Goal: Navigation & Orientation: Find specific page/section

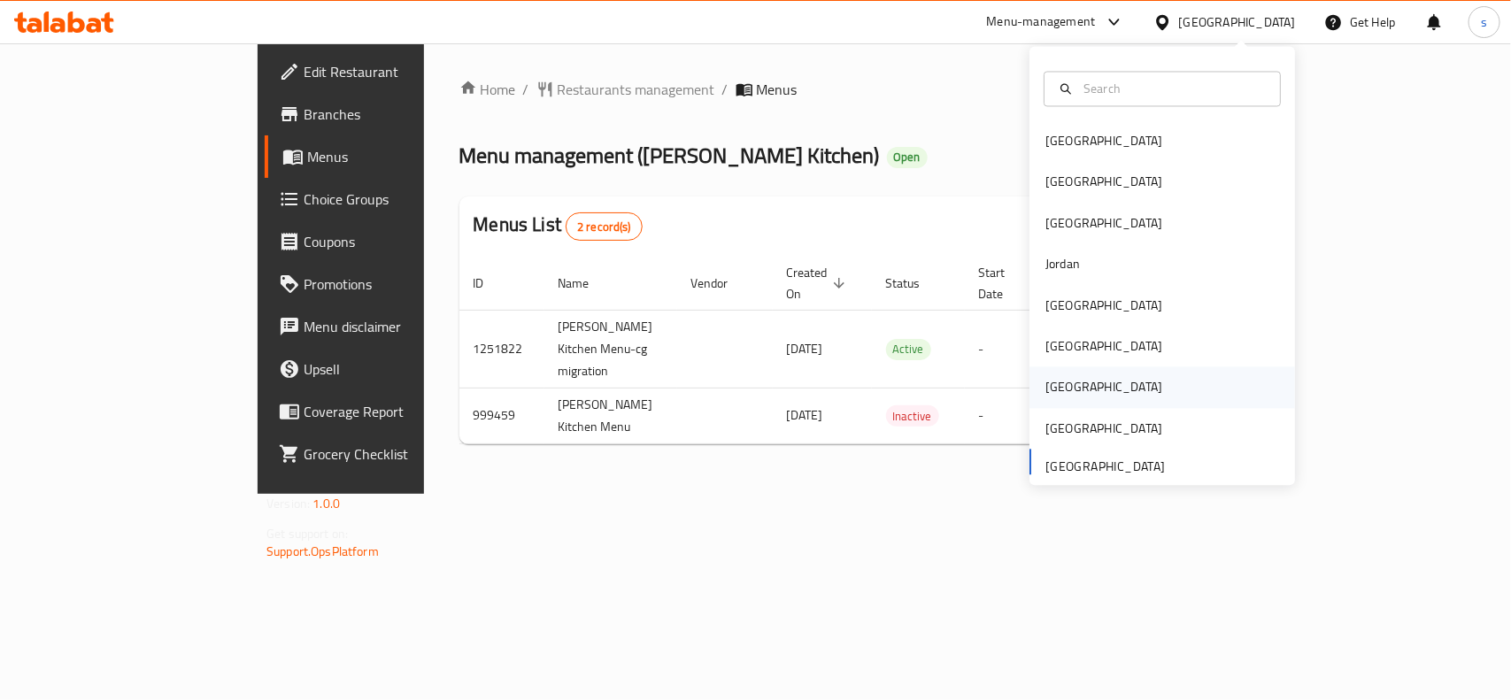
click at [1045, 391] on div "[GEOGRAPHIC_DATA]" at bounding box center [1103, 387] width 117 height 19
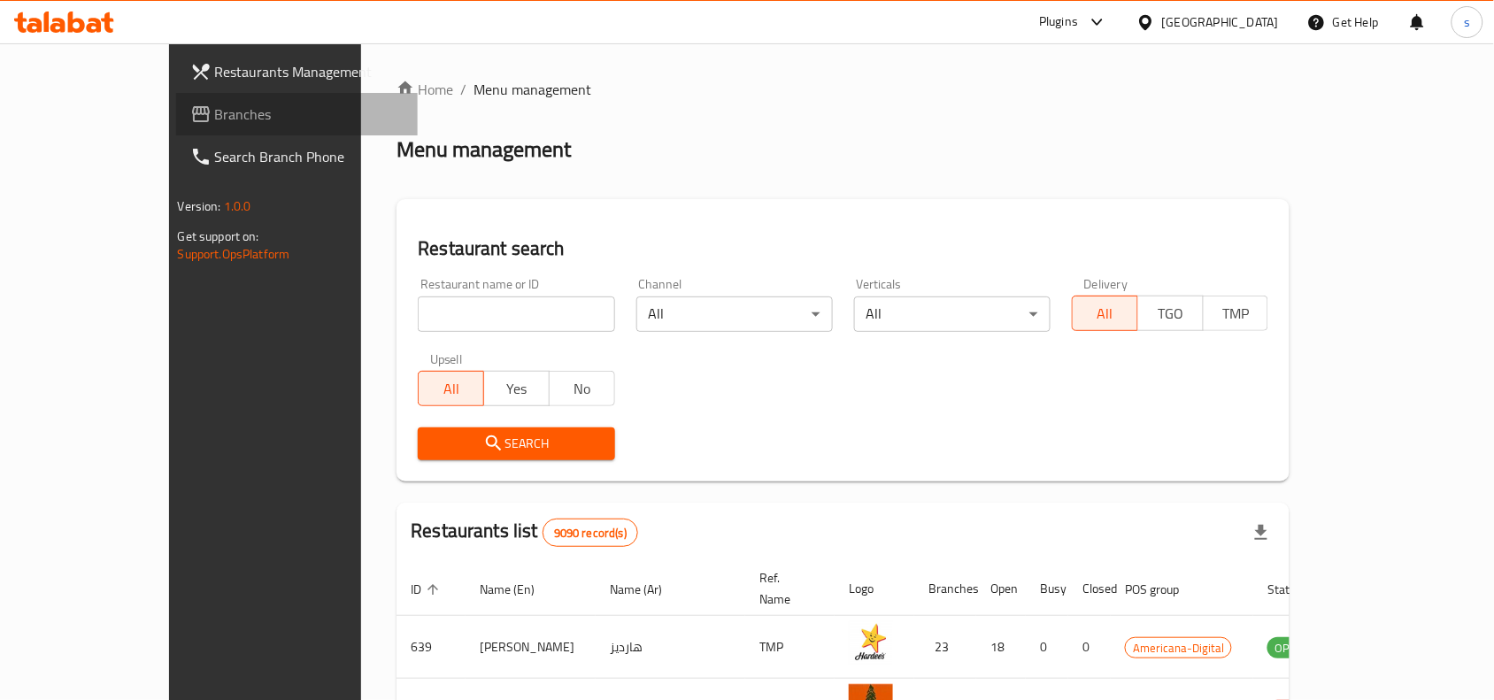
click at [215, 111] on span "Branches" at bounding box center [309, 114] width 189 height 21
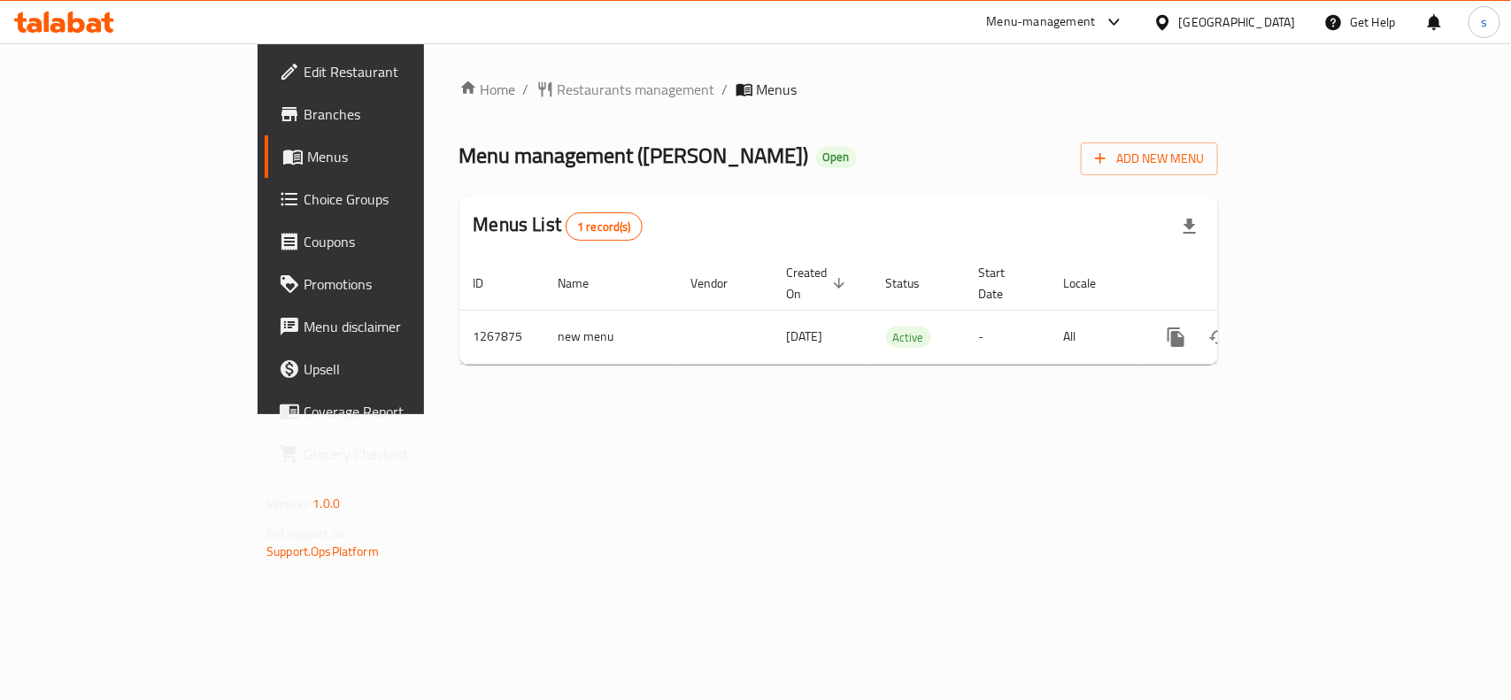
click at [1275, 18] on div "[GEOGRAPHIC_DATA]" at bounding box center [1237, 21] width 117 height 19
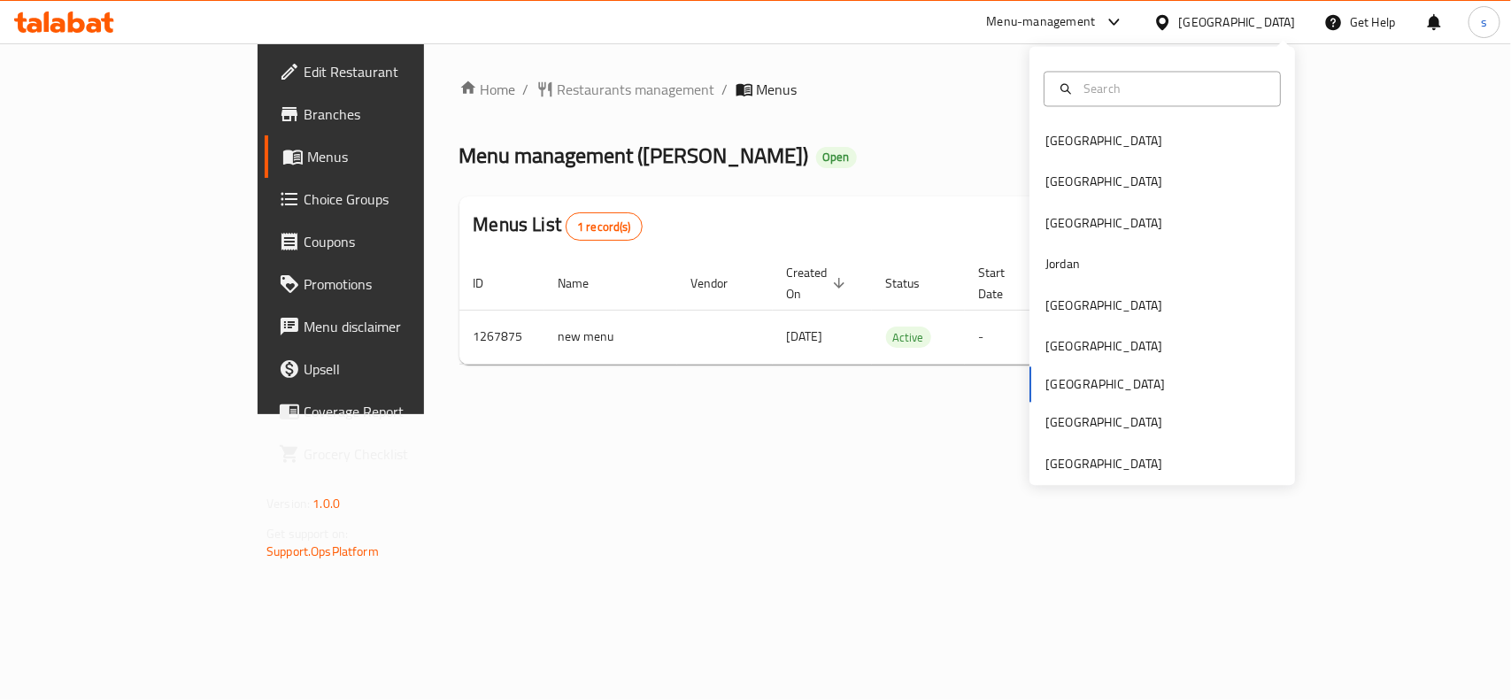
click at [1099, 475] on div "Bahrain Egypt Iraq Jordan Kuwait Oman Qatar Saudi Arabia United Arab Emirates" at bounding box center [1162, 266] width 266 height 439
click at [1105, 469] on div "[GEOGRAPHIC_DATA]" at bounding box center [1103, 463] width 117 height 19
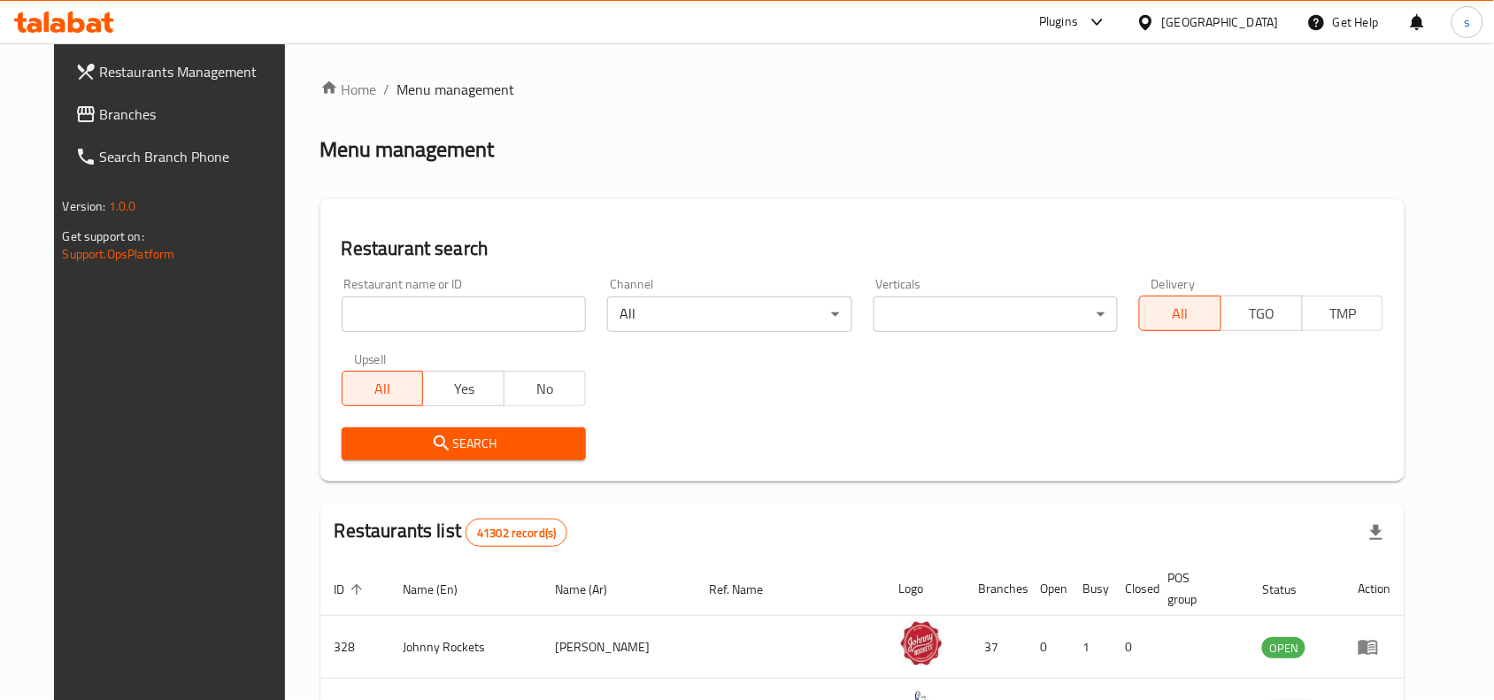
click at [100, 112] on span "Branches" at bounding box center [194, 114] width 189 height 21
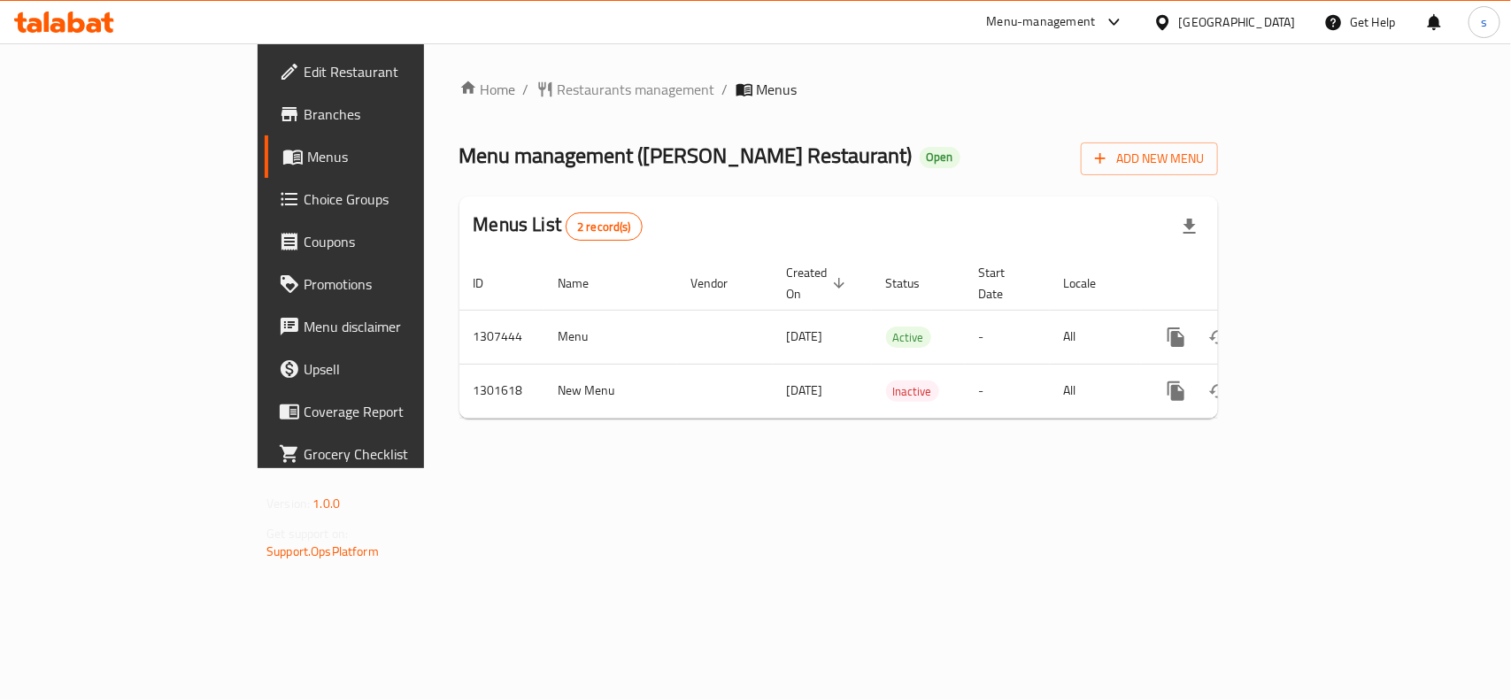
click at [1224, 15] on div "[GEOGRAPHIC_DATA]" at bounding box center [1237, 21] width 117 height 19
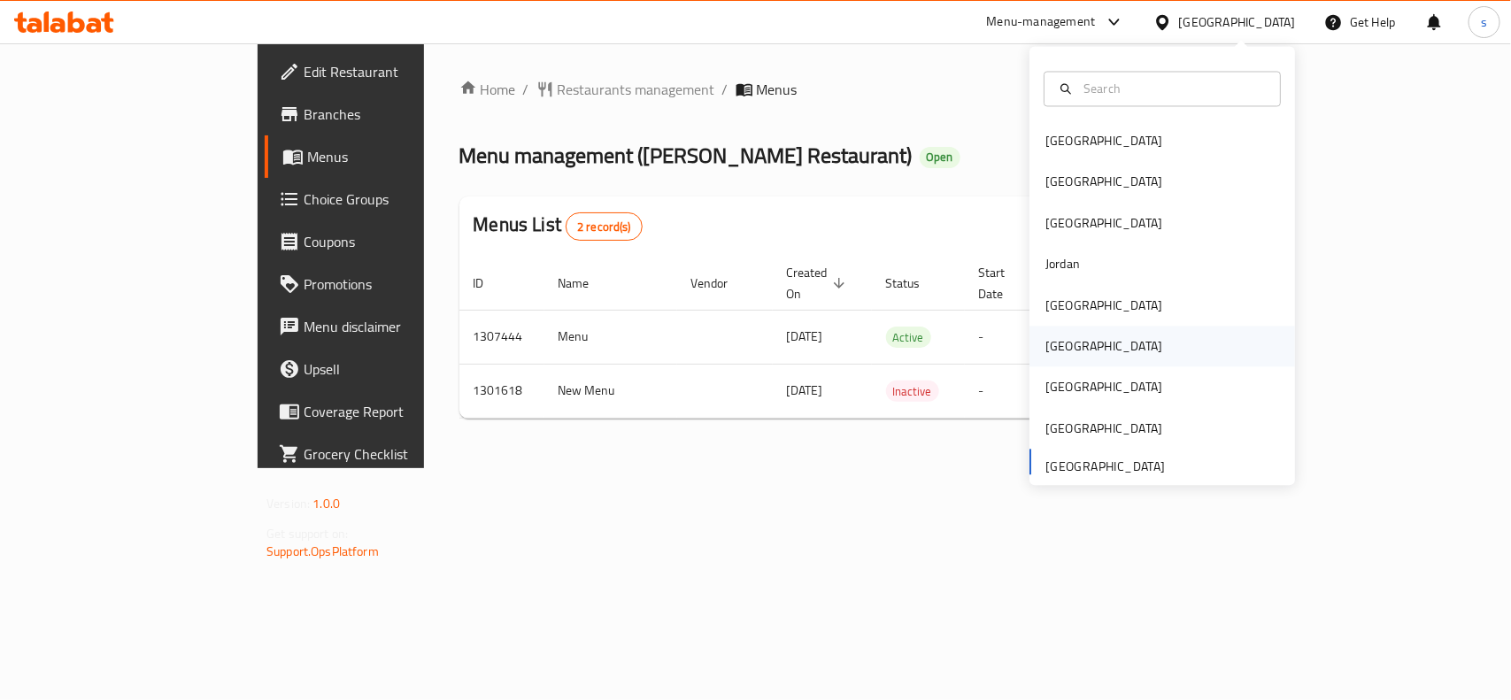
click at [1051, 350] on div "[GEOGRAPHIC_DATA]" at bounding box center [1103, 346] width 117 height 19
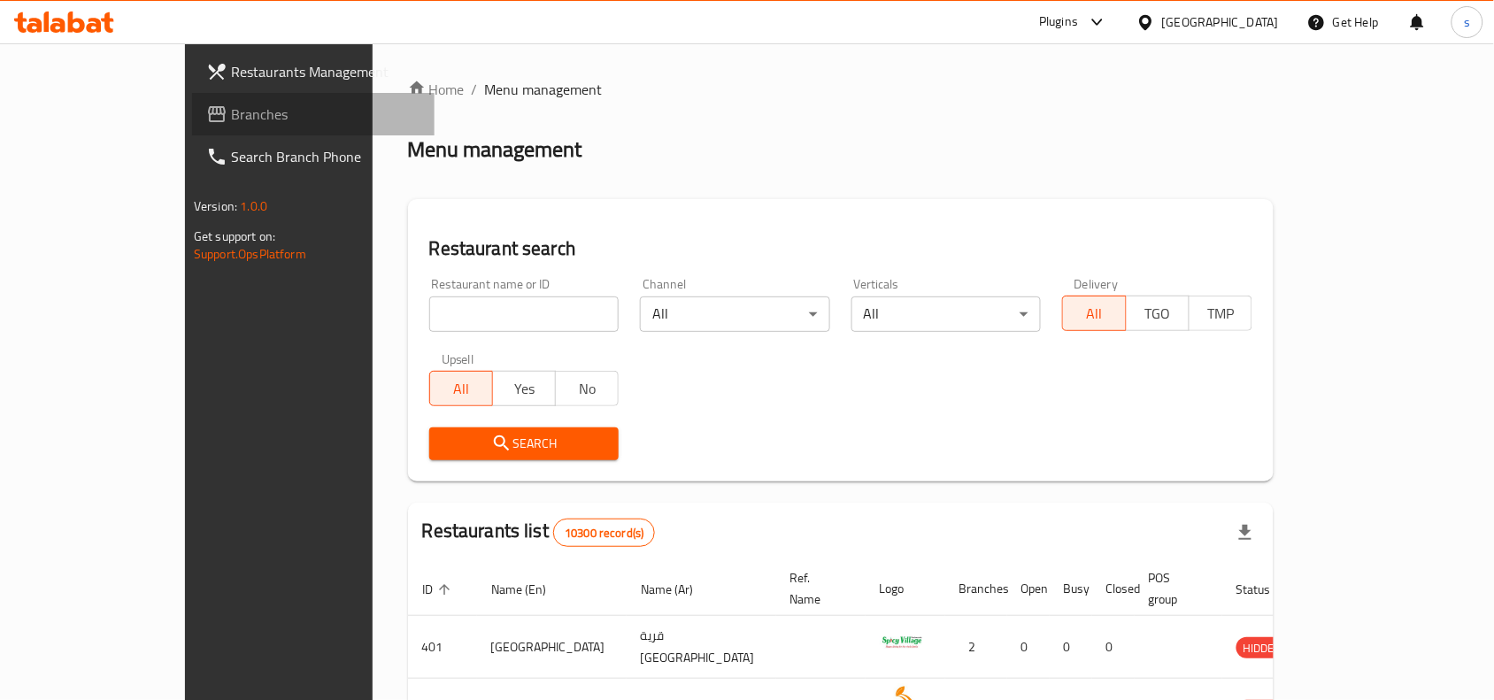
click at [231, 113] on span "Branches" at bounding box center [325, 114] width 189 height 21
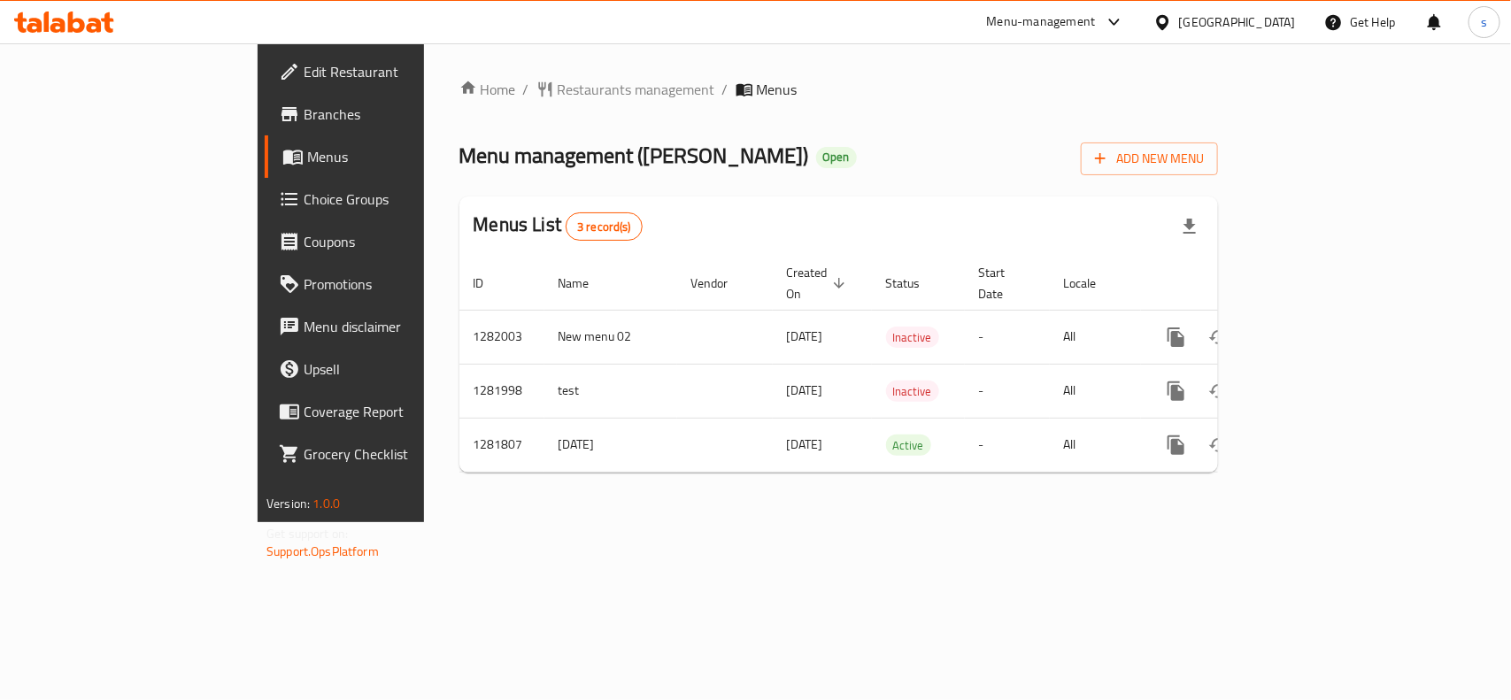
click at [1277, 19] on div "[GEOGRAPHIC_DATA]" at bounding box center [1237, 21] width 117 height 19
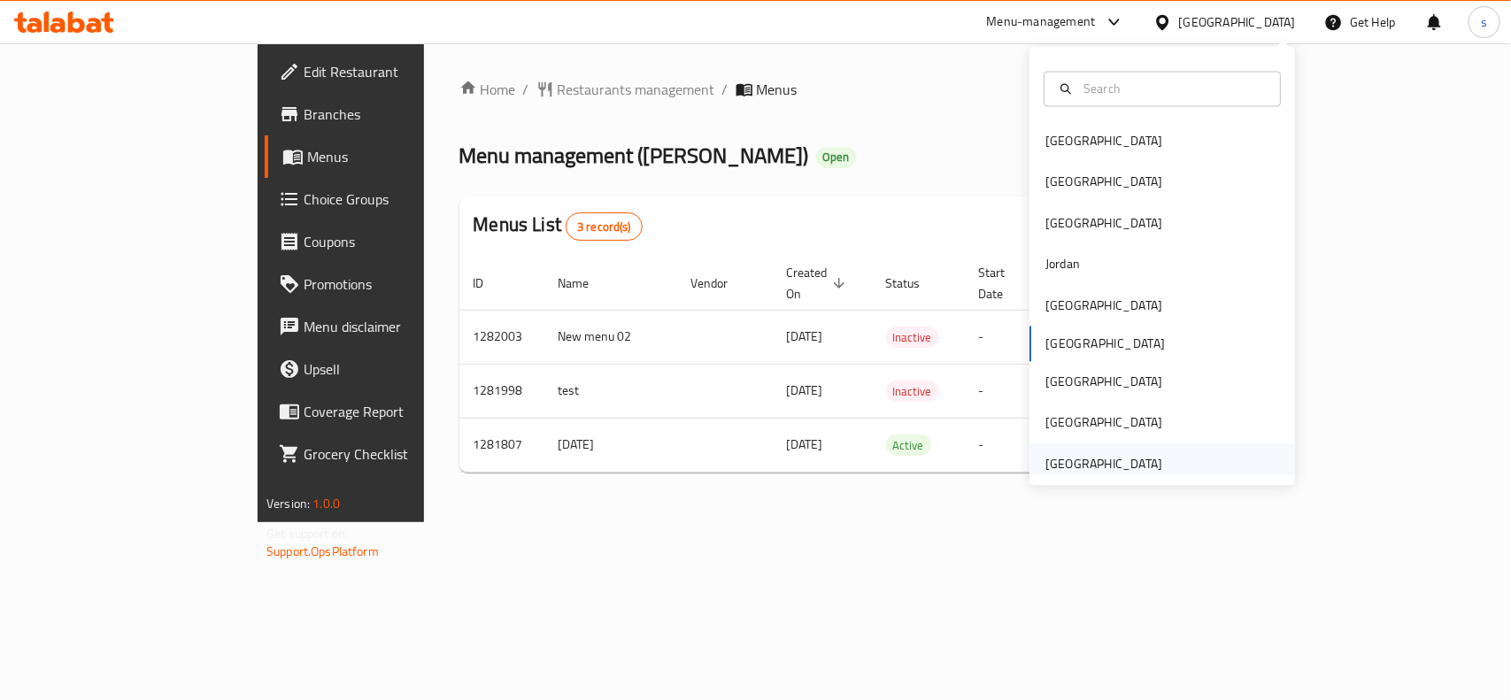
click at [1115, 458] on div "[GEOGRAPHIC_DATA]" at bounding box center [1103, 463] width 117 height 19
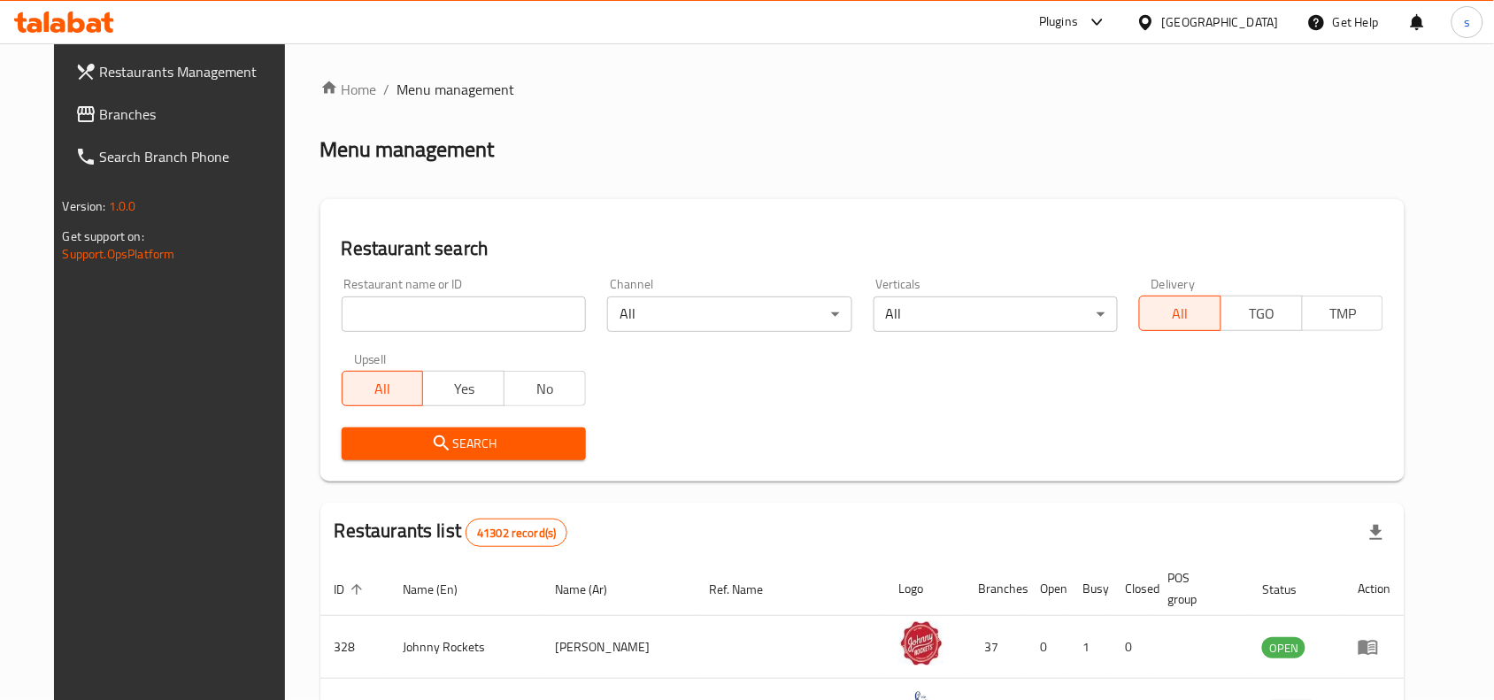
click at [100, 116] on span "Branches" at bounding box center [194, 114] width 189 height 21
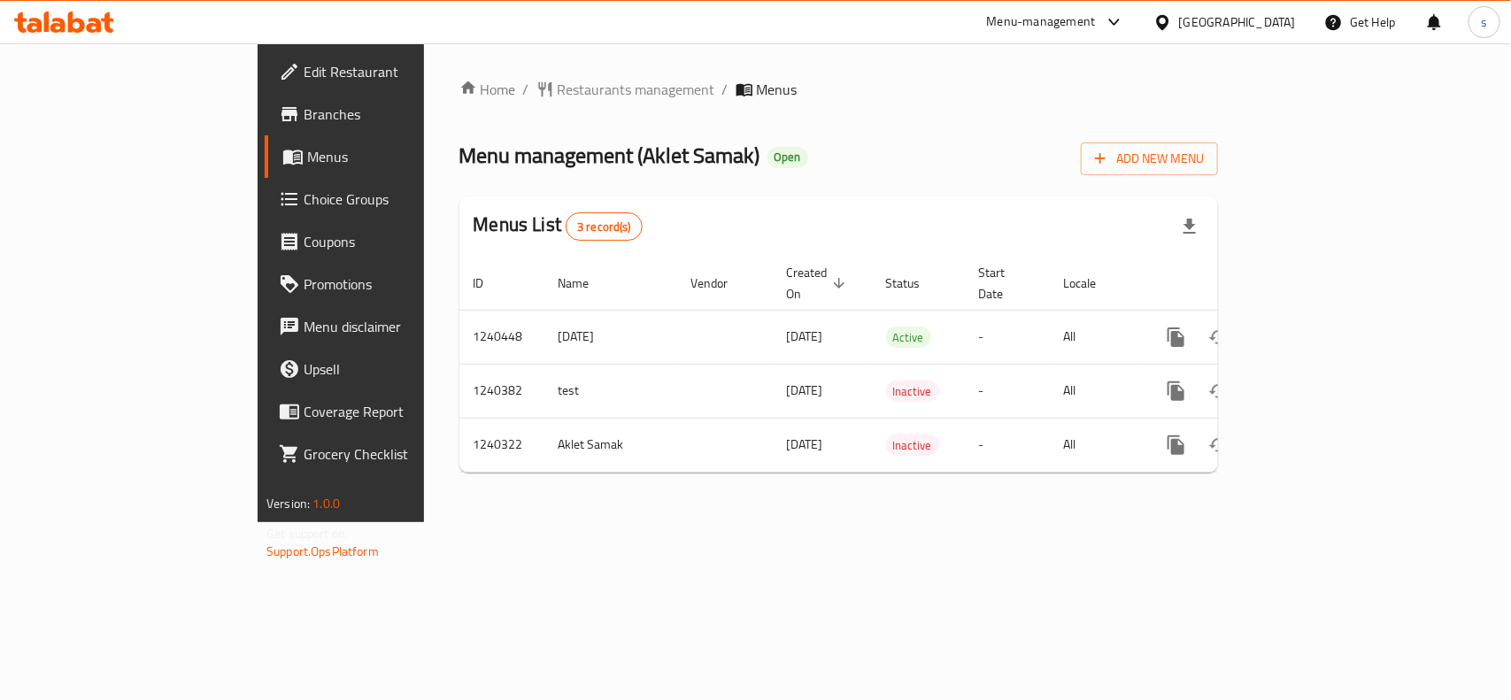
click at [1202, 20] on div "[GEOGRAPHIC_DATA]" at bounding box center [1237, 21] width 117 height 19
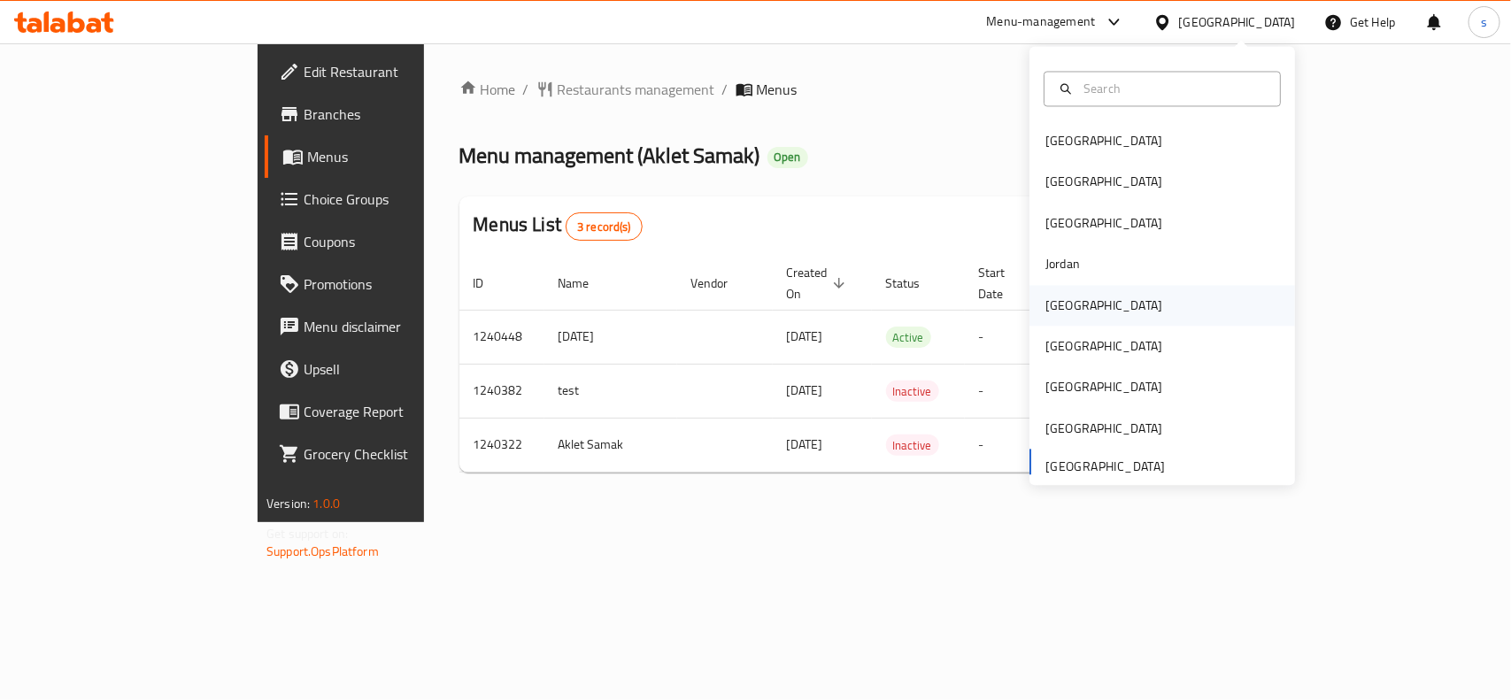
click at [1045, 296] on div "[GEOGRAPHIC_DATA]" at bounding box center [1103, 305] width 117 height 19
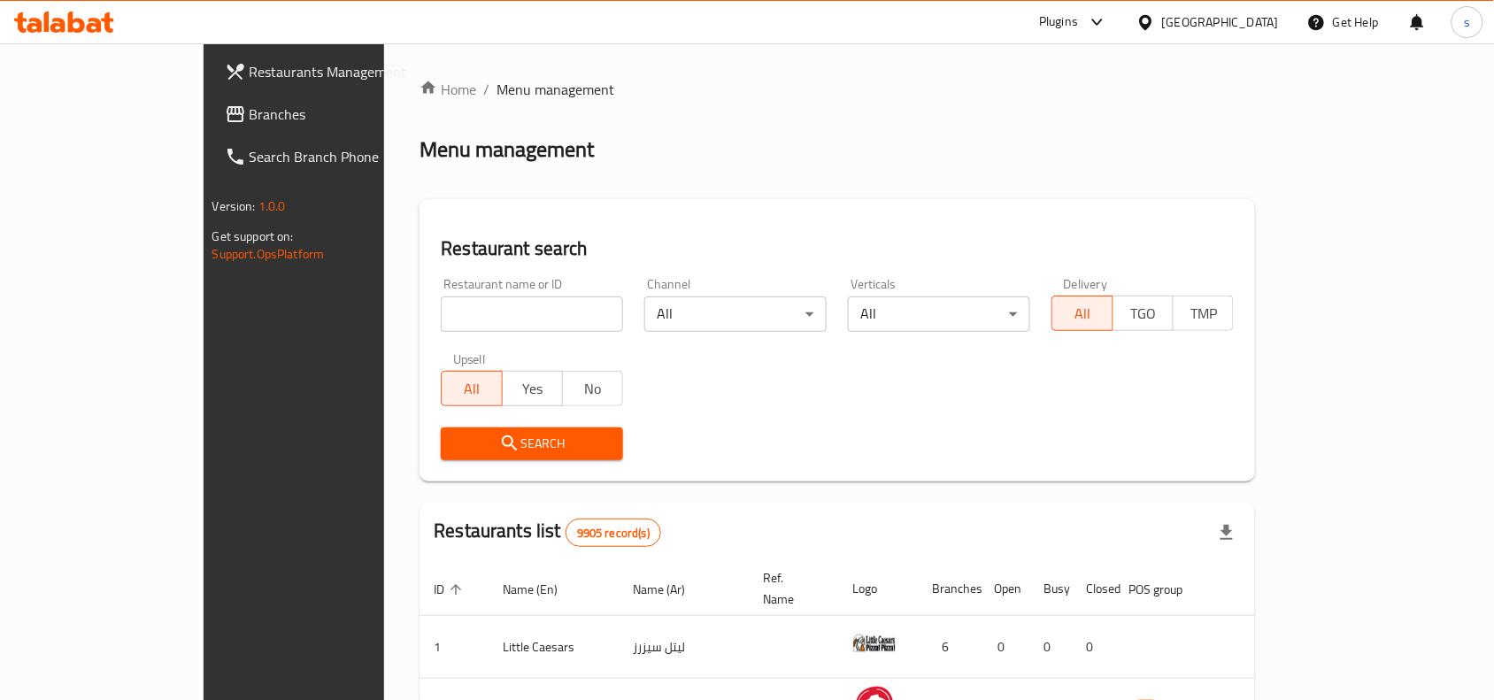
click at [250, 107] on span "Branches" at bounding box center [344, 114] width 189 height 21
